Goal: Task Accomplishment & Management: Manage account settings

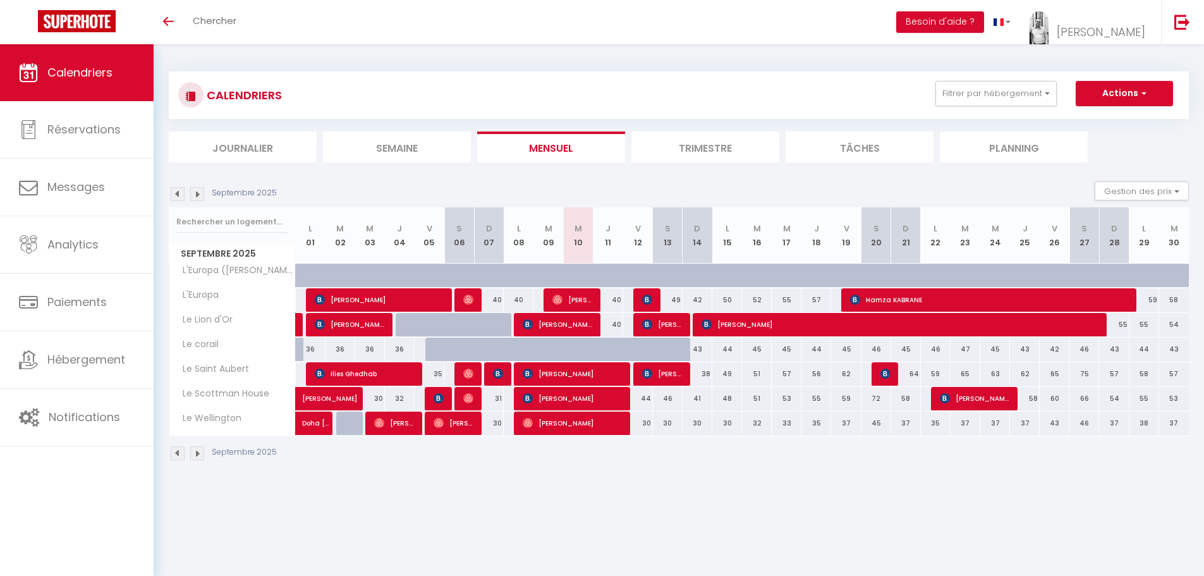
select select
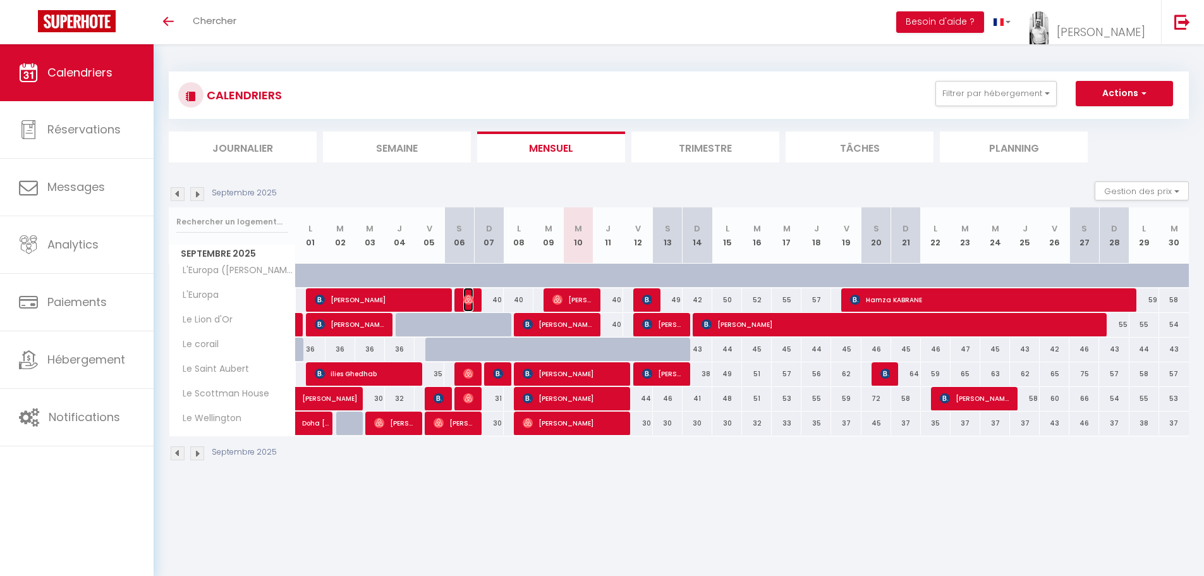
click at [465, 303] on img at bounding box center [468, 299] width 10 height 10
select select "OK"
select select "0"
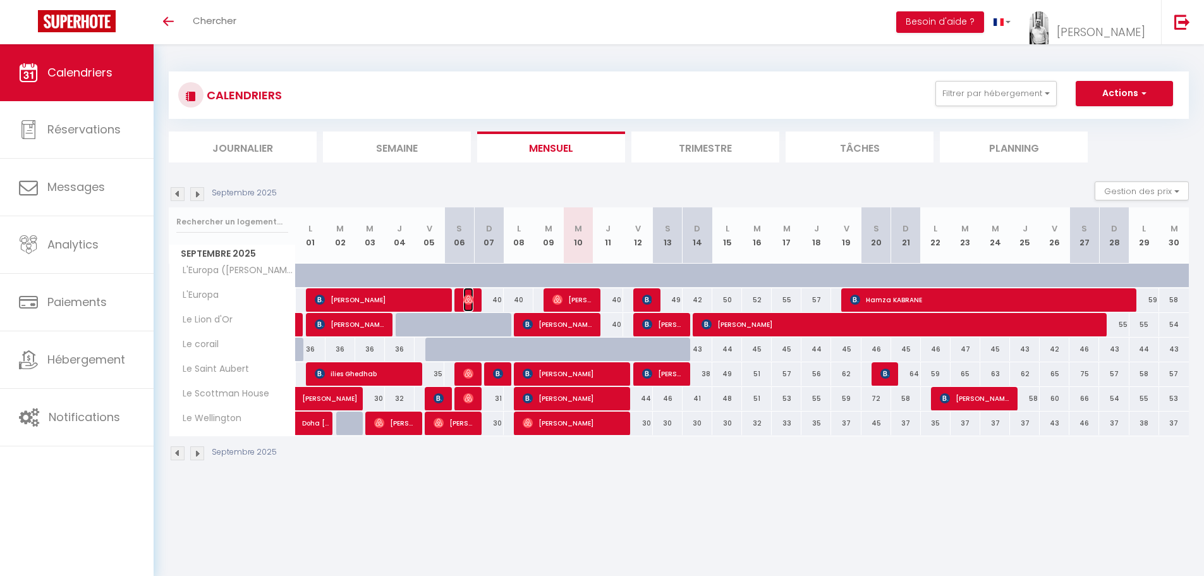
select select "1"
select select
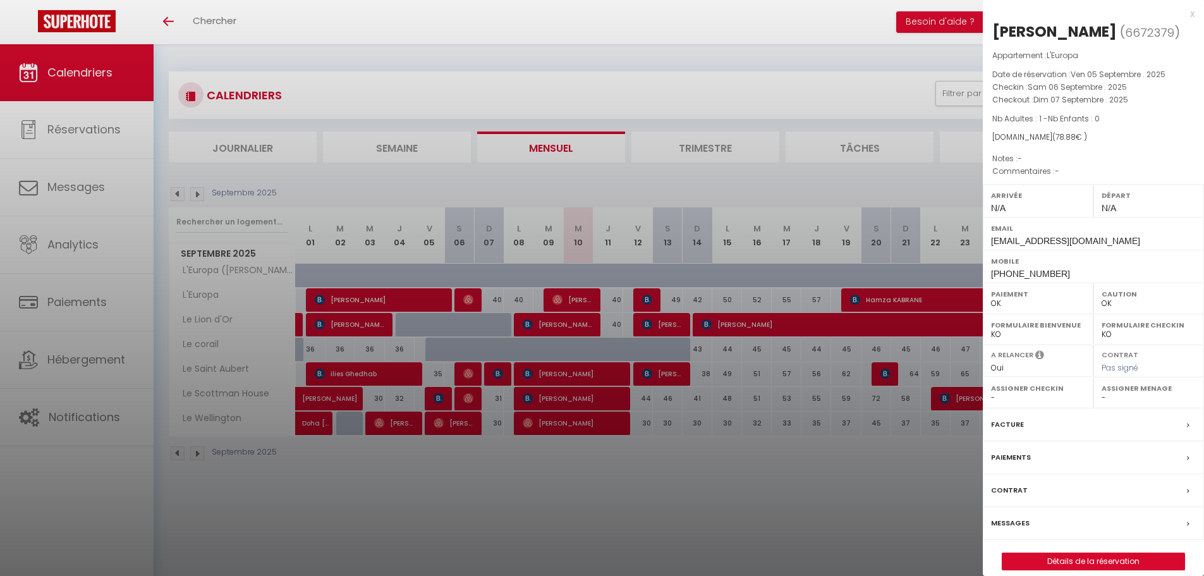
click at [573, 301] on div at bounding box center [602, 288] width 1204 height 576
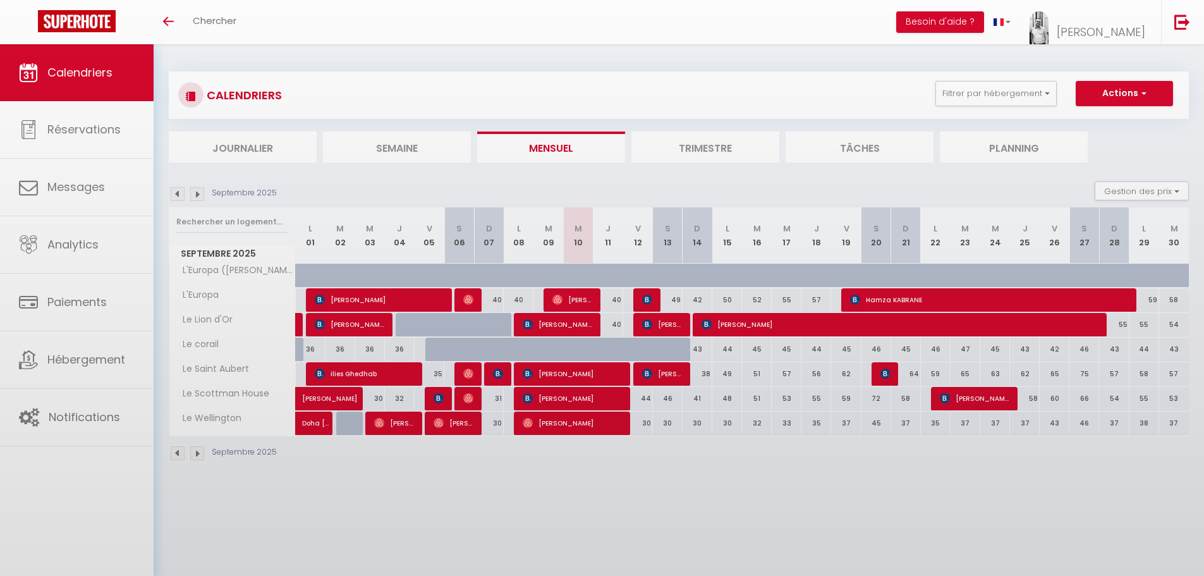
click at [583, 300] on body "🟢 Des questions ou besoin d'assistance pour la migration AirBnB? Connectez-vous…" at bounding box center [602, 332] width 1204 height 576
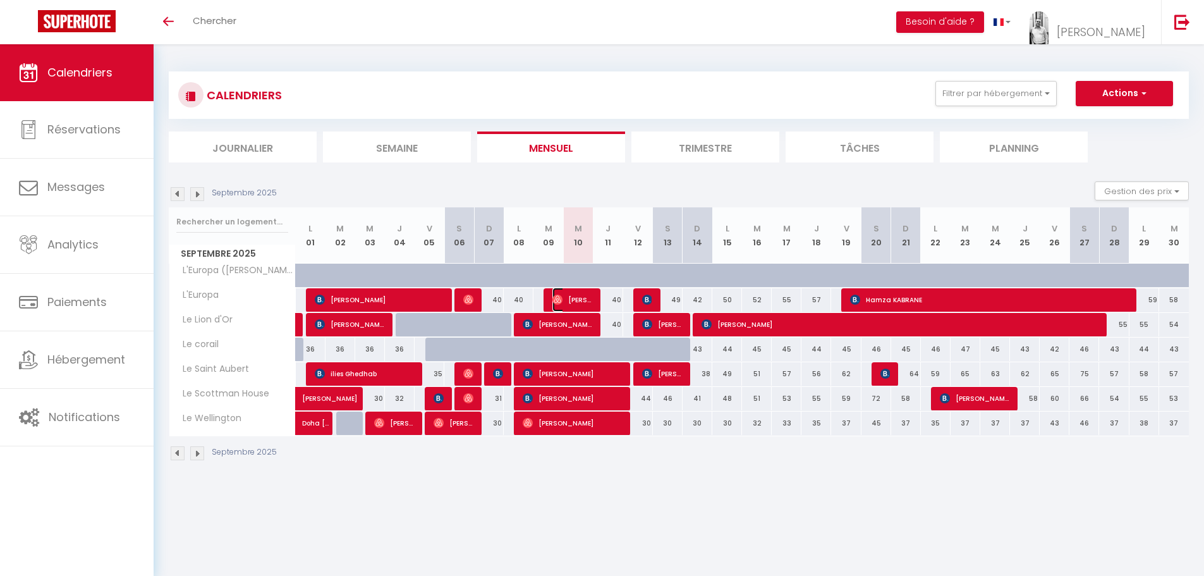
click at [566, 301] on span "[PERSON_NAME]" at bounding box center [572, 300] width 40 height 24
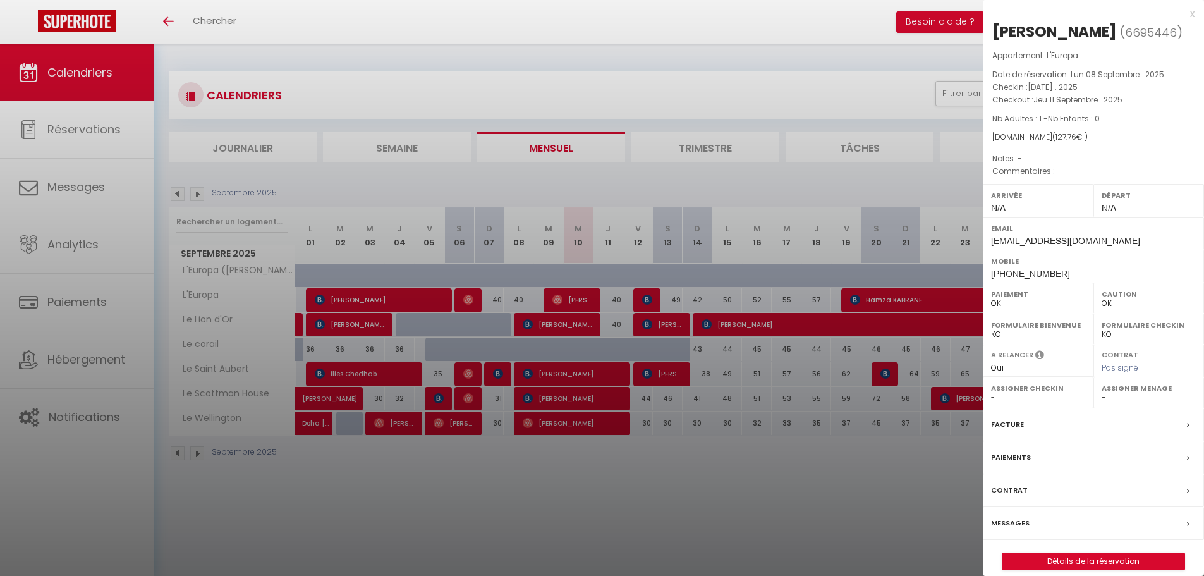
drag, startPoint x: 996, startPoint y: 32, endPoint x: 1119, endPoint y: 32, distance: 122.6
click at [1119, 32] on h2 "[PERSON_NAME] ( 6695446 )" at bounding box center [1093, 31] width 202 height 21
copy h2 "[PERSON_NAME]"
click at [865, 100] on div at bounding box center [602, 288] width 1204 height 576
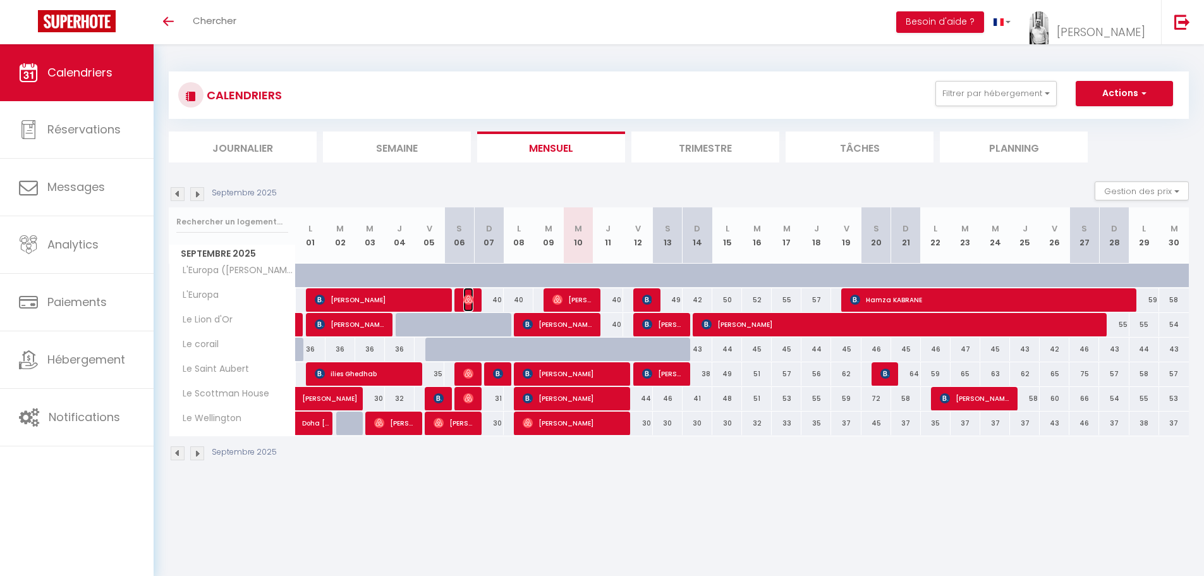
click at [468, 303] on img at bounding box center [468, 299] width 10 height 10
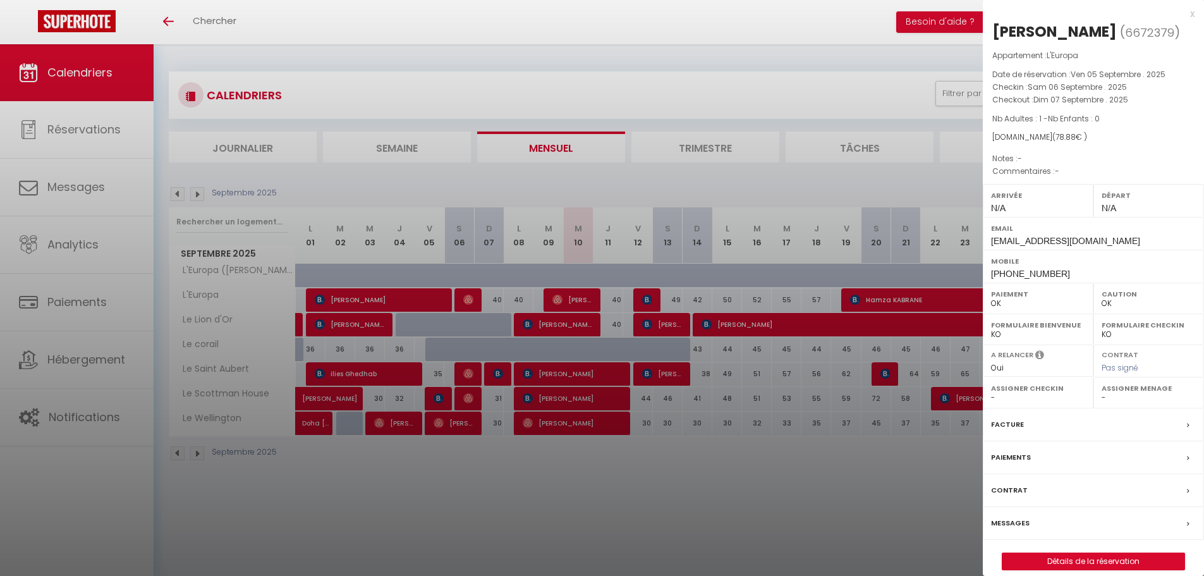
click at [432, 415] on div at bounding box center [602, 288] width 1204 height 576
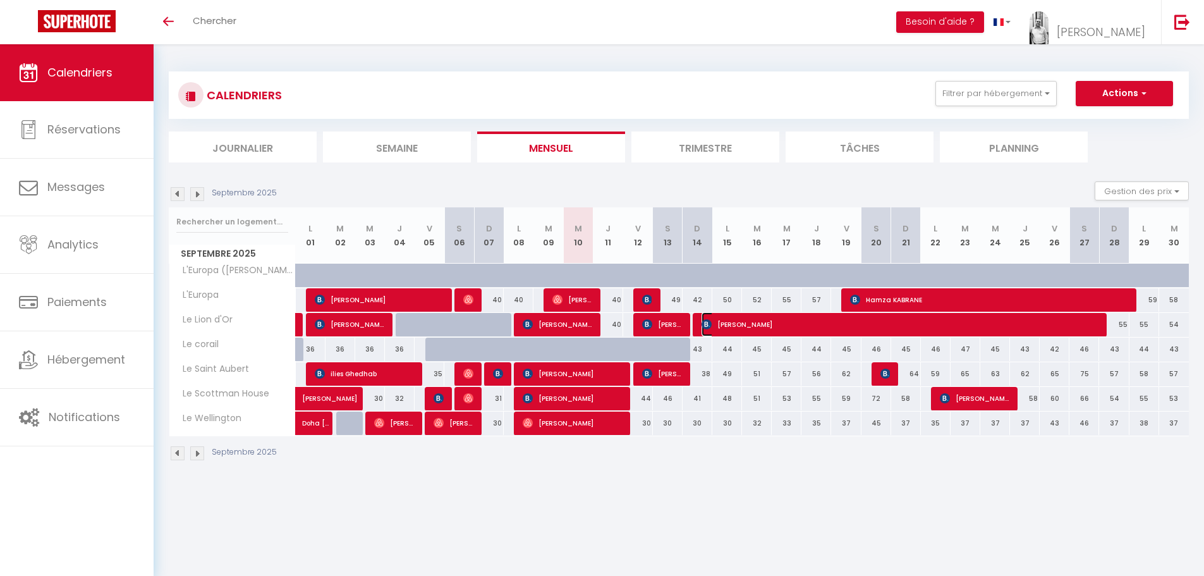
click at [784, 328] on span "[PERSON_NAME]" at bounding box center [899, 324] width 396 height 24
select select "KO"
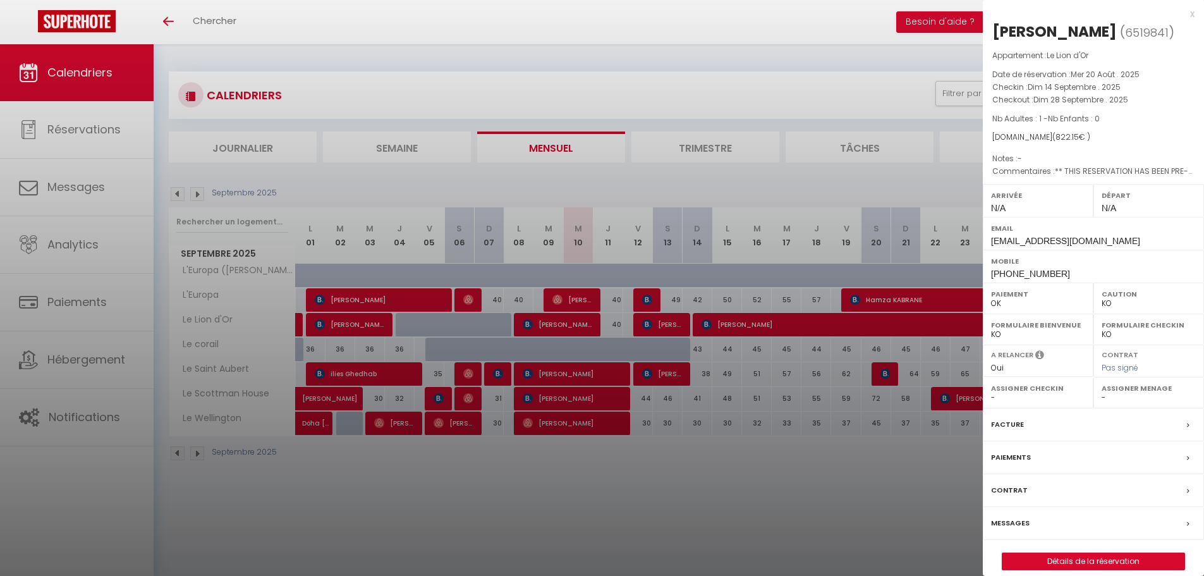
click at [781, 325] on div at bounding box center [602, 288] width 1204 height 576
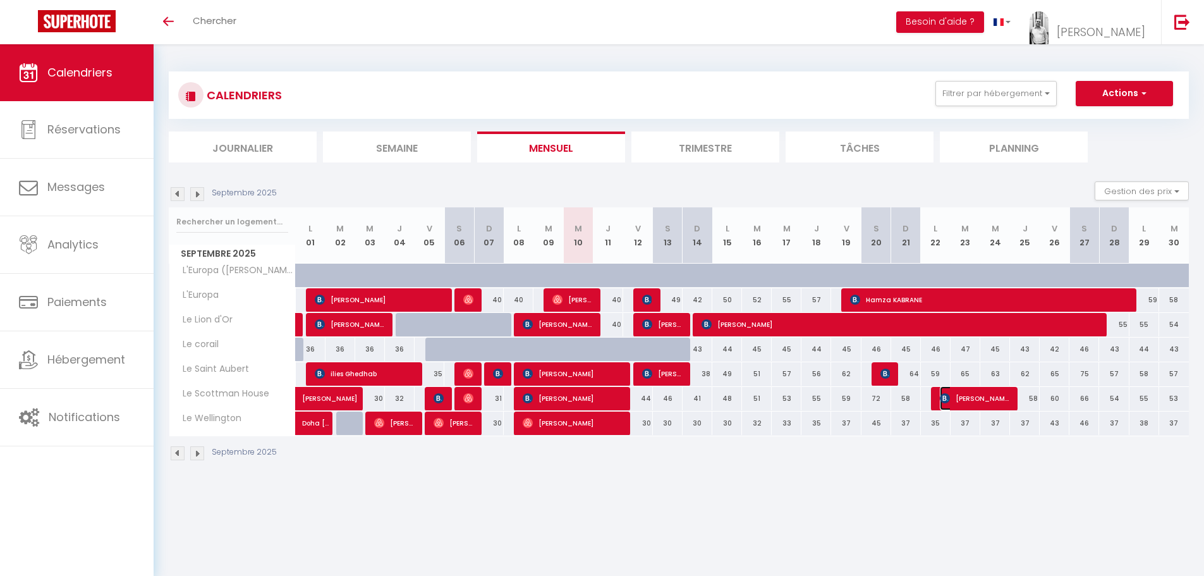
click at [976, 401] on span "[PERSON_NAME]" at bounding box center [975, 398] width 70 height 24
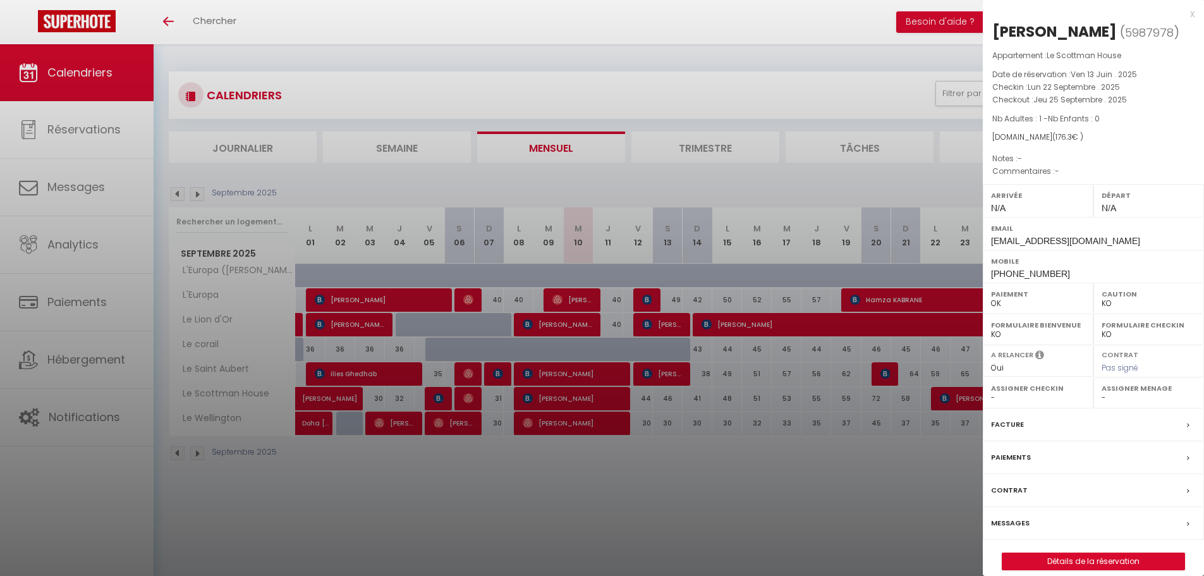
click at [859, 454] on div at bounding box center [602, 288] width 1204 height 576
